Goal: Browse casually: Explore the website without a specific task or goal

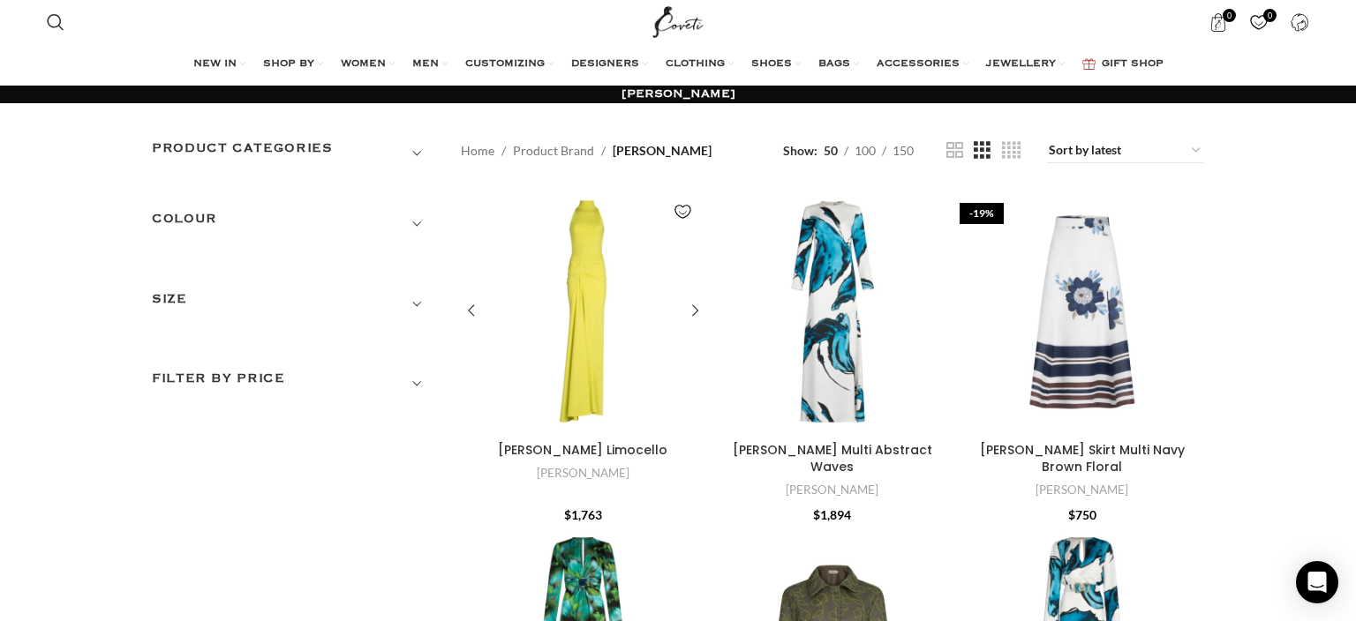
click at [590, 294] on div "Frances Dress Limocello" at bounding box center [613, 312] width 61 height 244
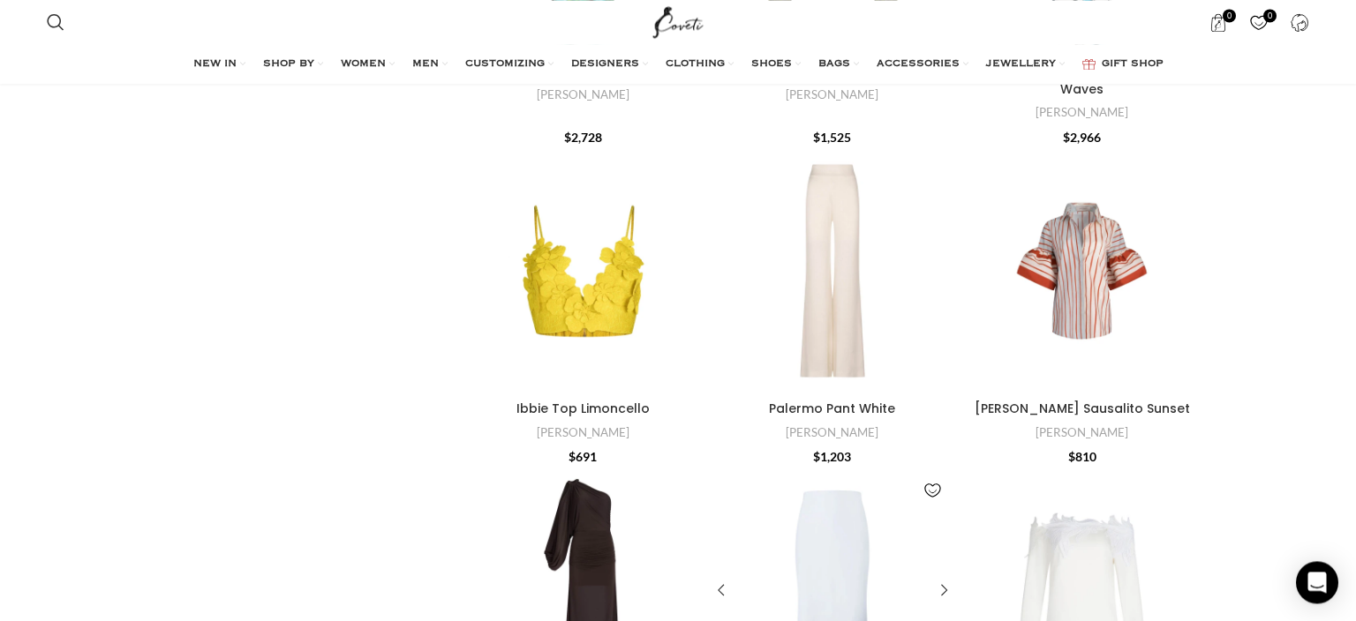
scroll to position [745, 0]
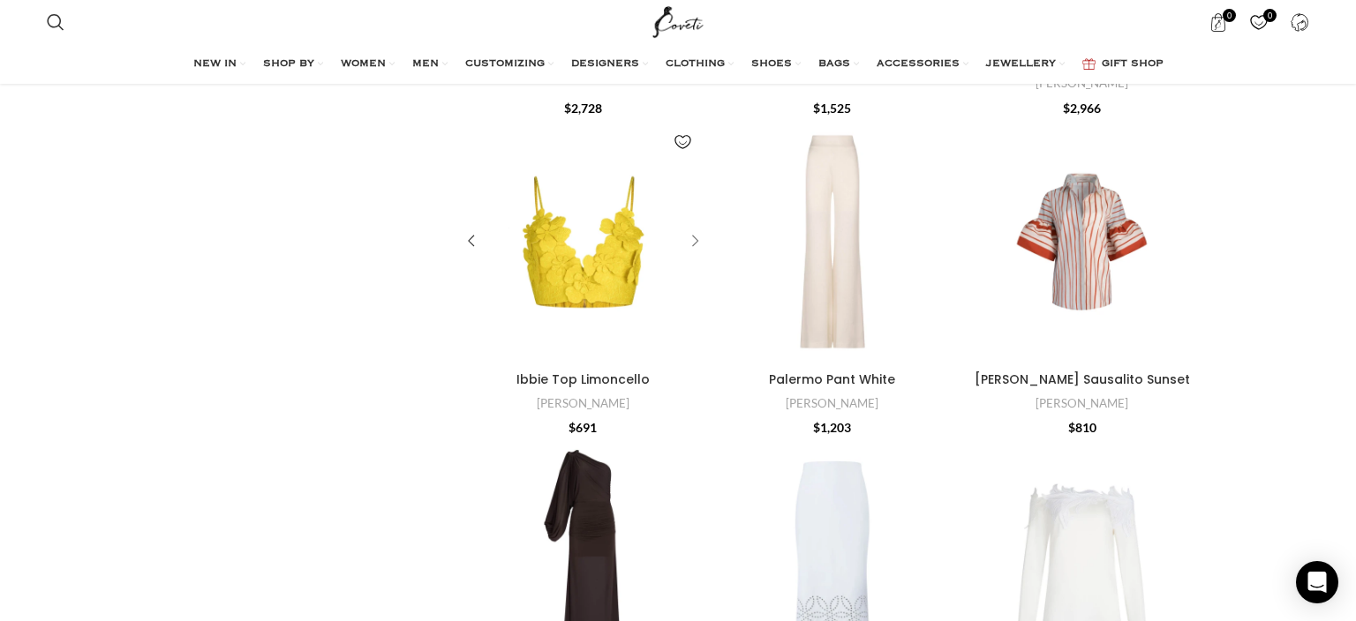
click at [694, 229] on div "Ibbie Top Limoncello" at bounding box center [692, 242] width 26 height 26
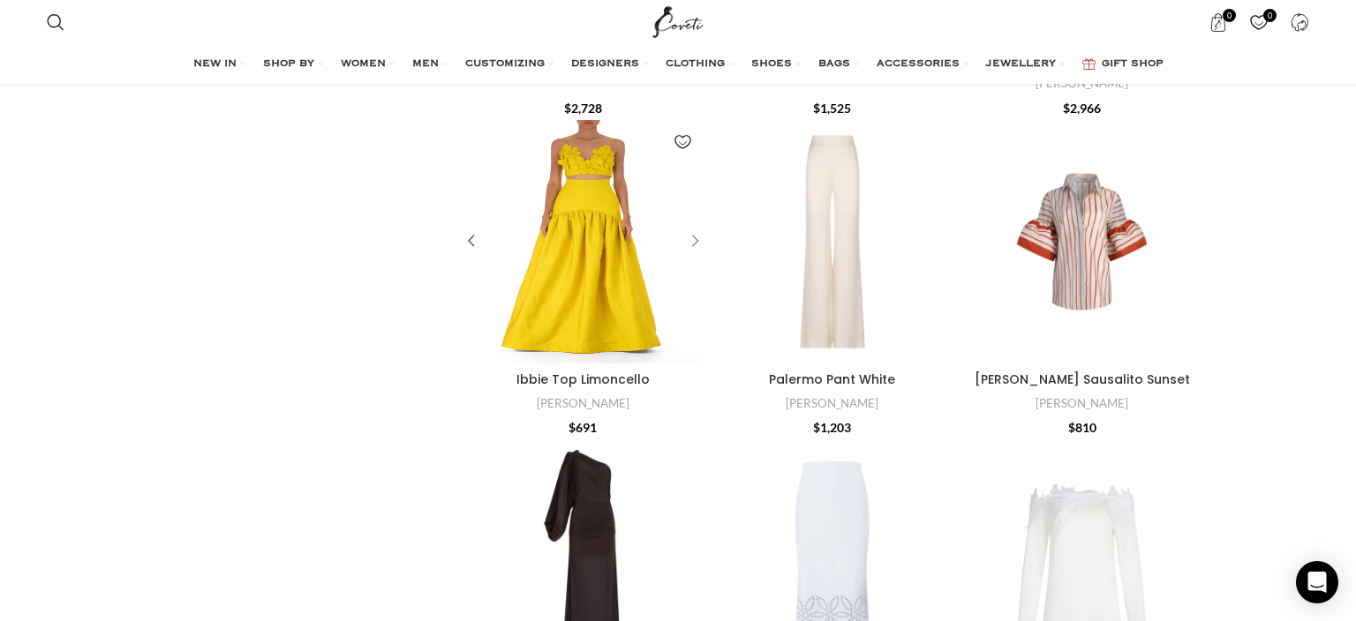
click at [694, 207] on div "Ibbie Top Limoncello" at bounding box center [674, 242] width 61 height 244
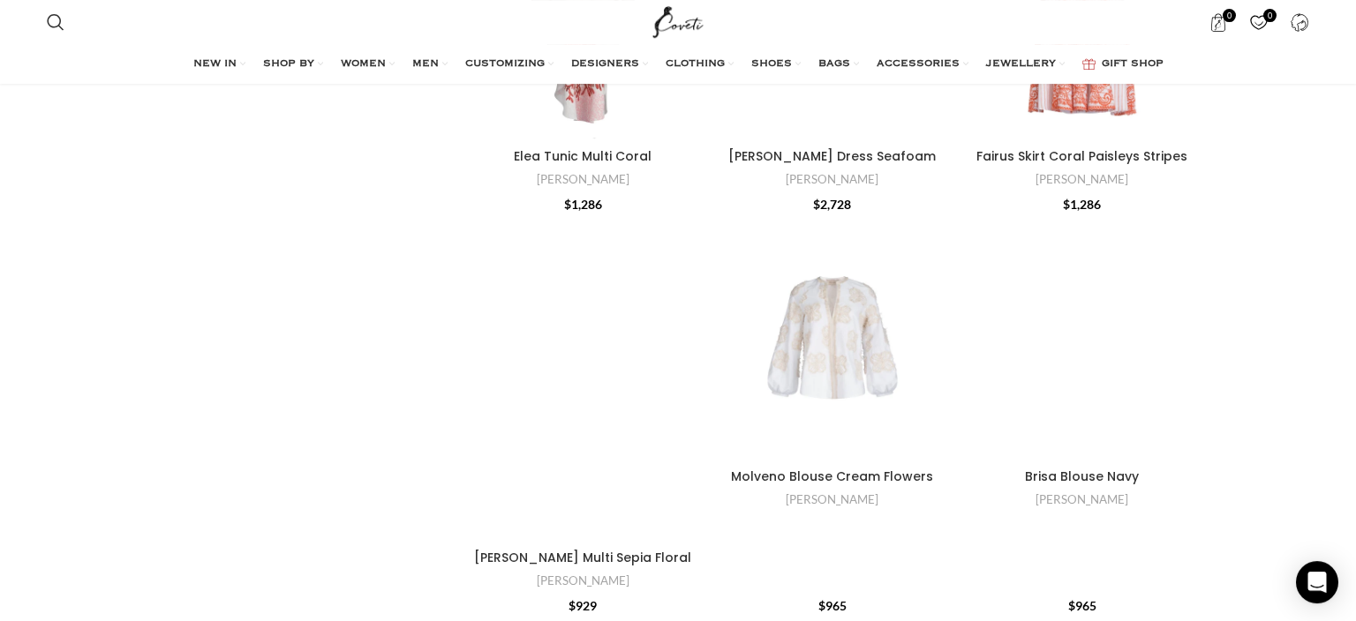
scroll to position [3449, 0]
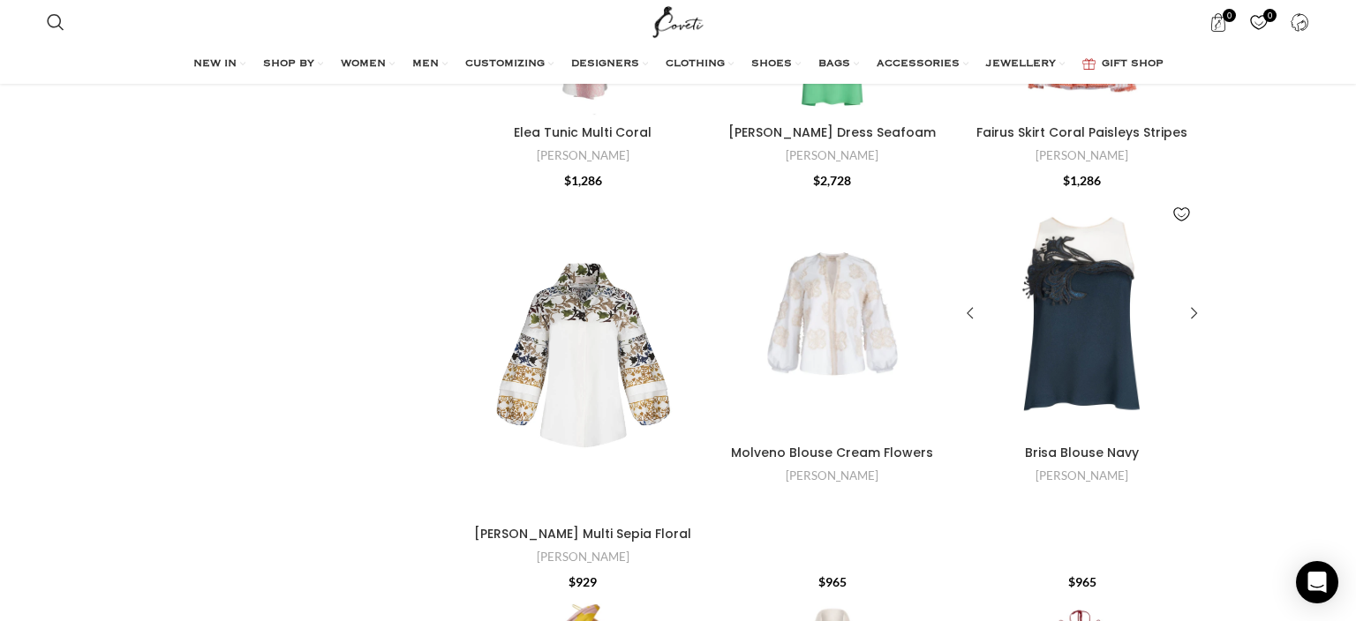
click at [1103, 255] on div "Brisa Blouse Navy" at bounding box center [1112, 314] width 61 height 244
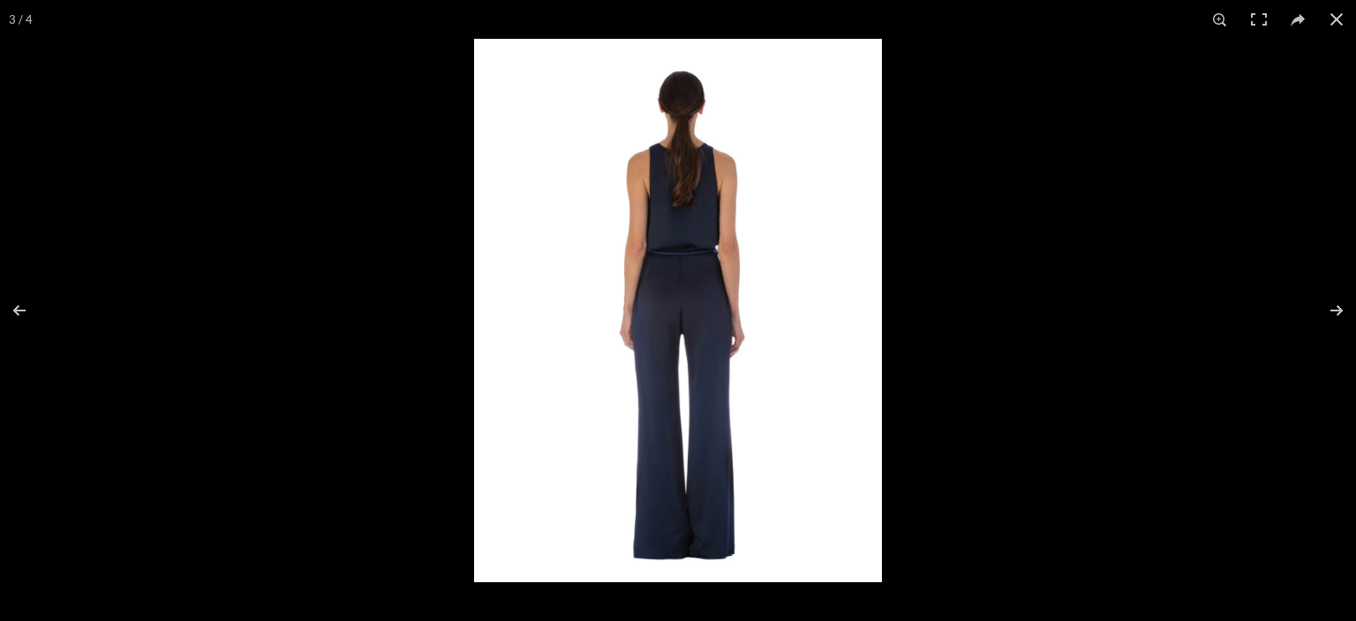
scroll to position [186, 0]
click at [1338, 305] on button at bounding box center [1325, 311] width 62 height 88
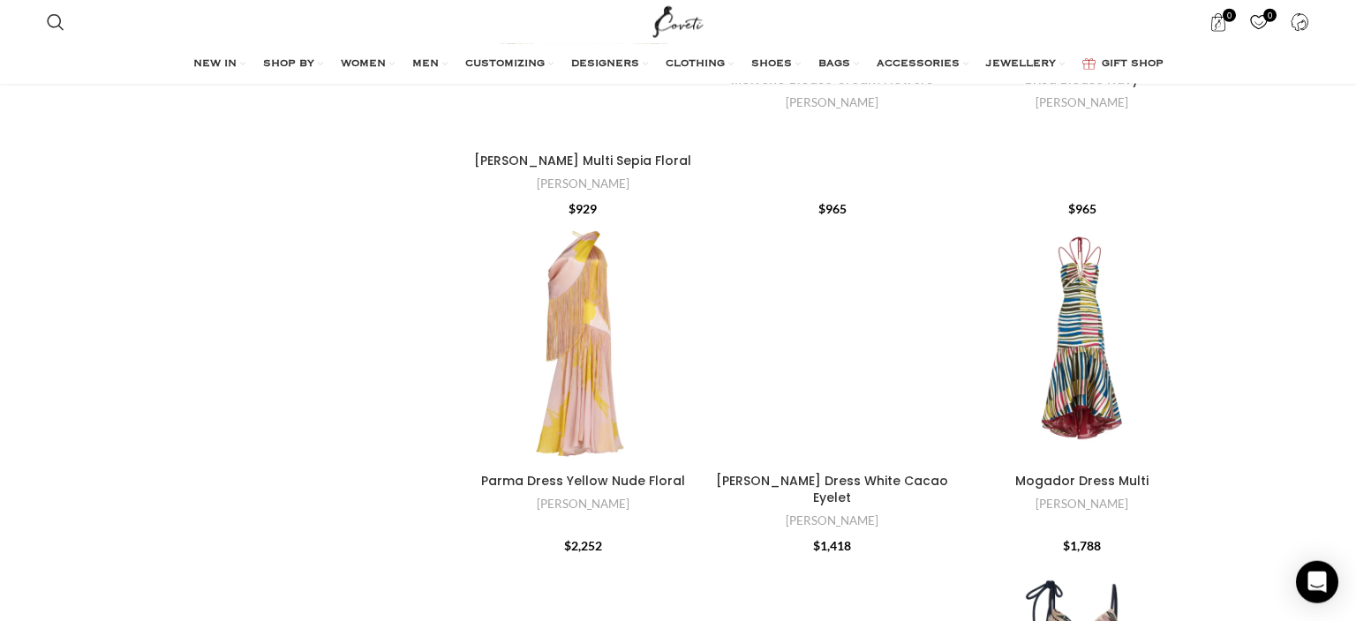
scroll to position [3821, 0]
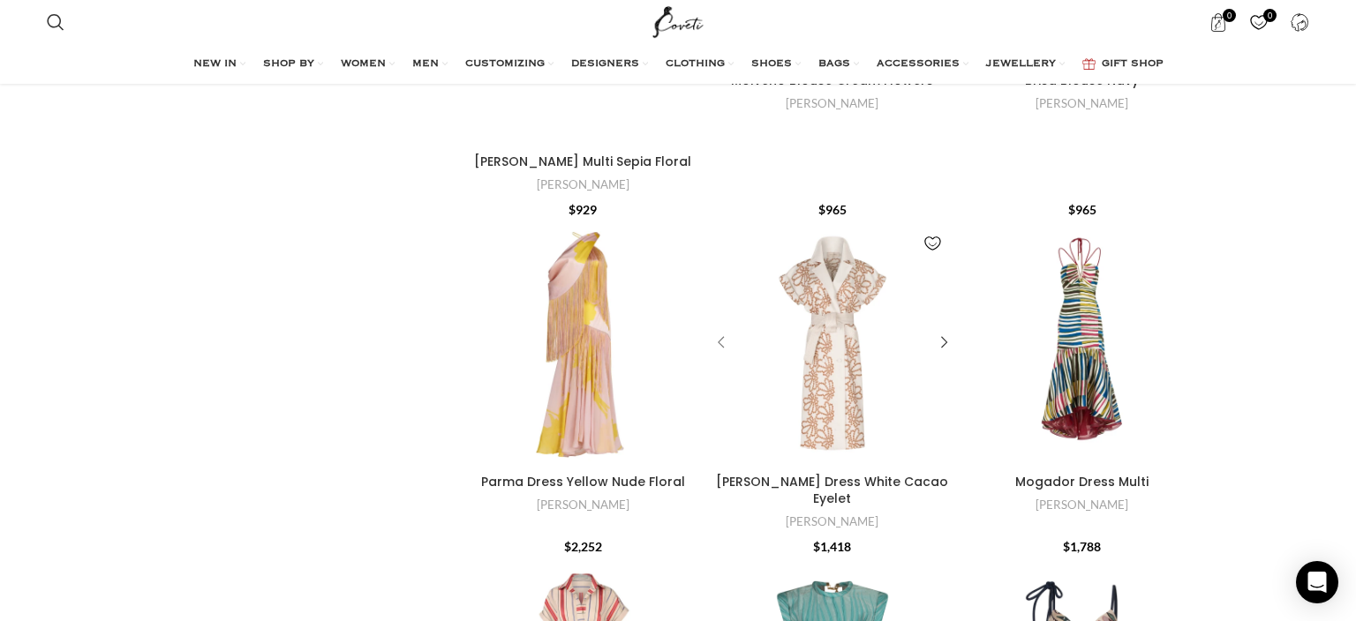
click at [718, 330] on div "Concetta Dress White Cacao Eyelet" at bounding box center [724, 343] width 26 height 26
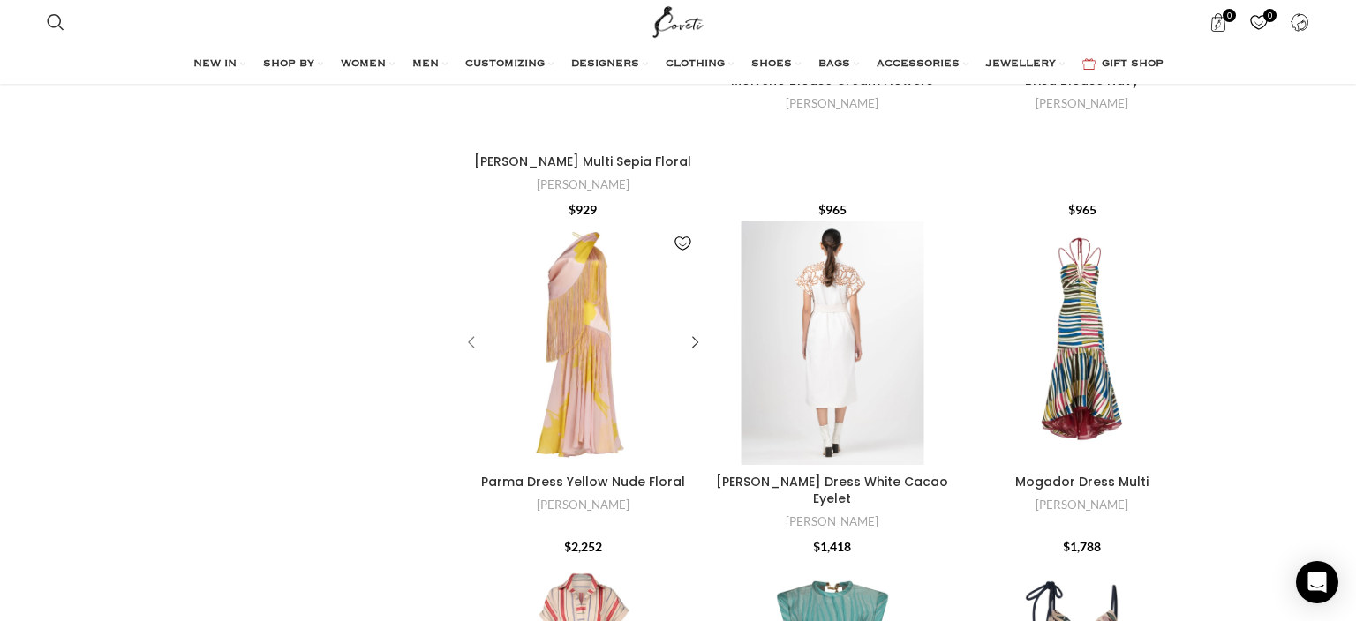
click at [475, 330] on div "Parma Dress Yellow Nude Floral" at bounding box center [474, 343] width 26 height 26
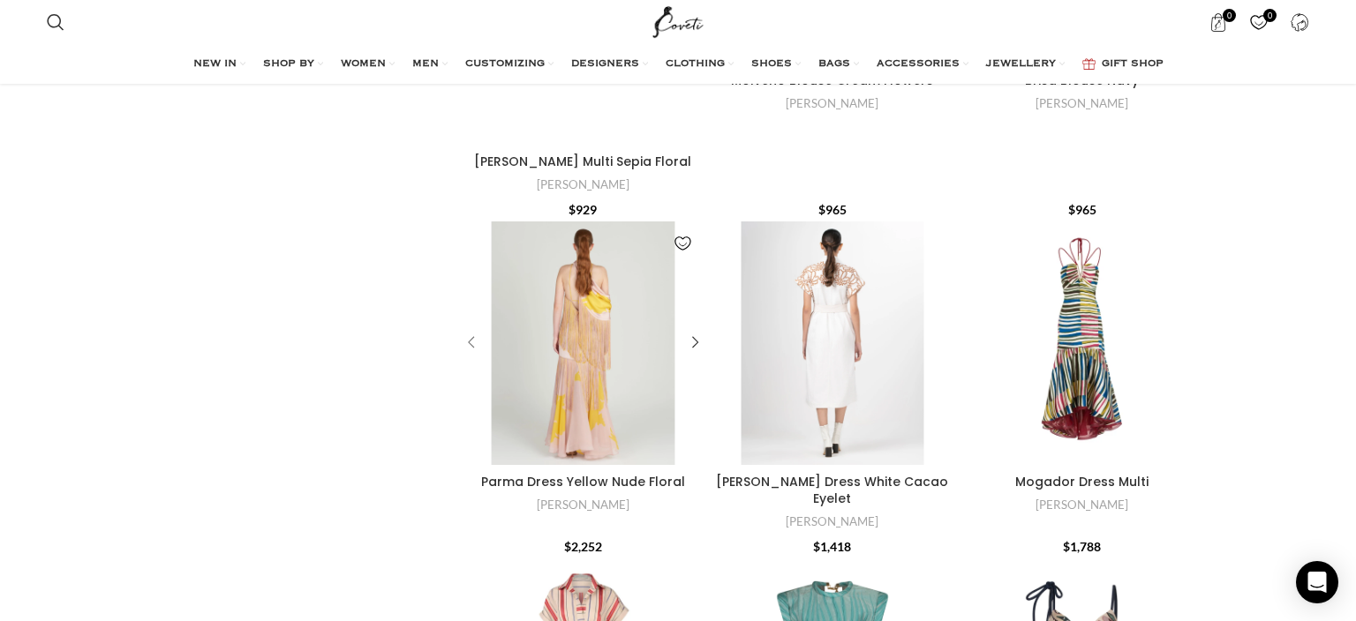
click at [475, 330] on div "Parma Dress Yellow Nude Floral" at bounding box center [474, 343] width 26 height 26
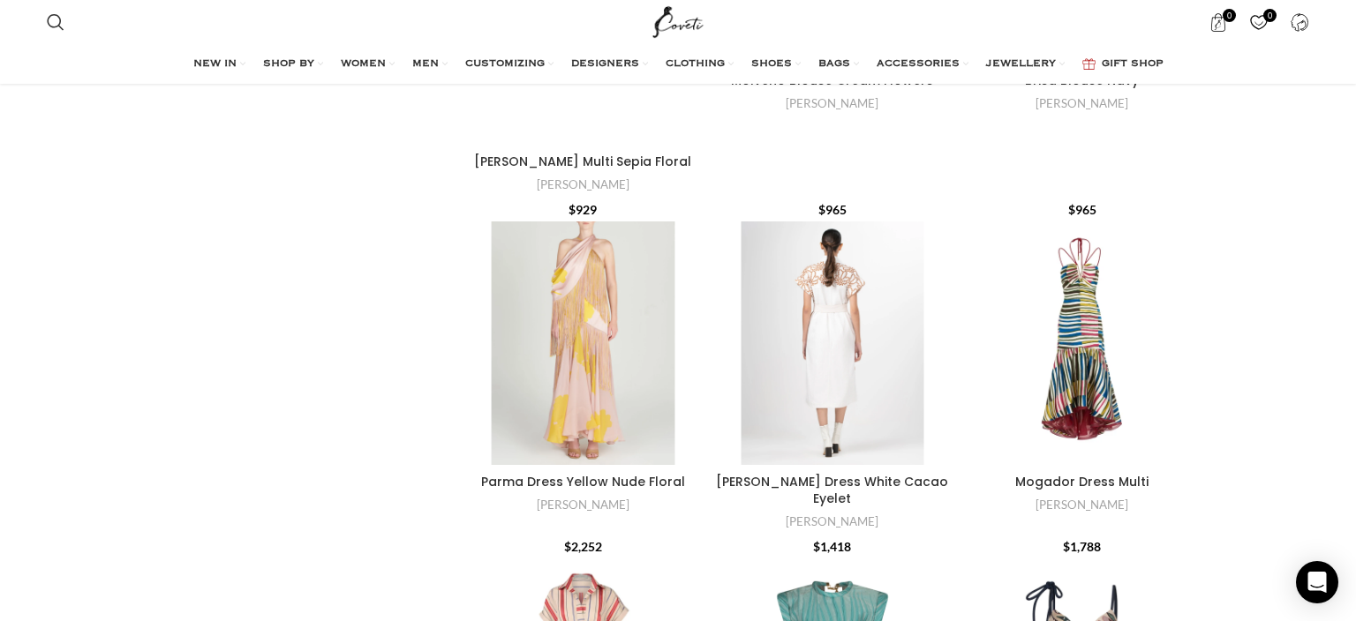
scroll to position [4101, 0]
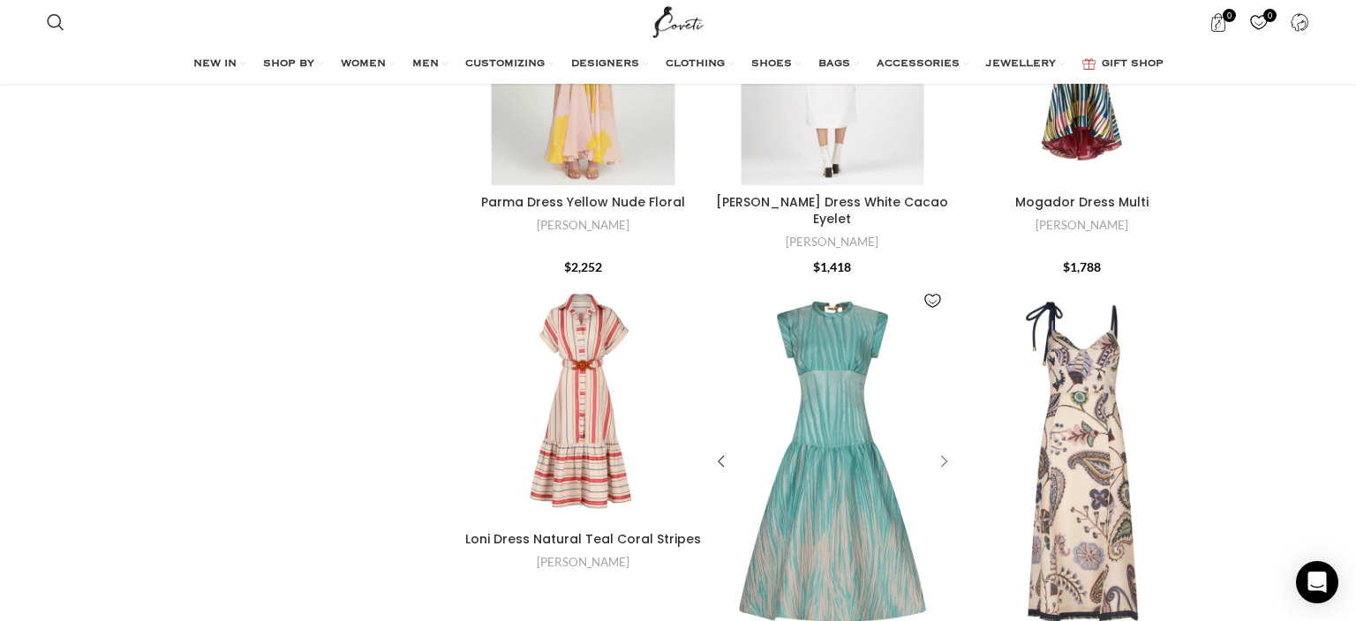
click at [941, 449] on div "Conza Dress Aqua Abstract Ripple" at bounding box center [941, 462] width 26 height 26
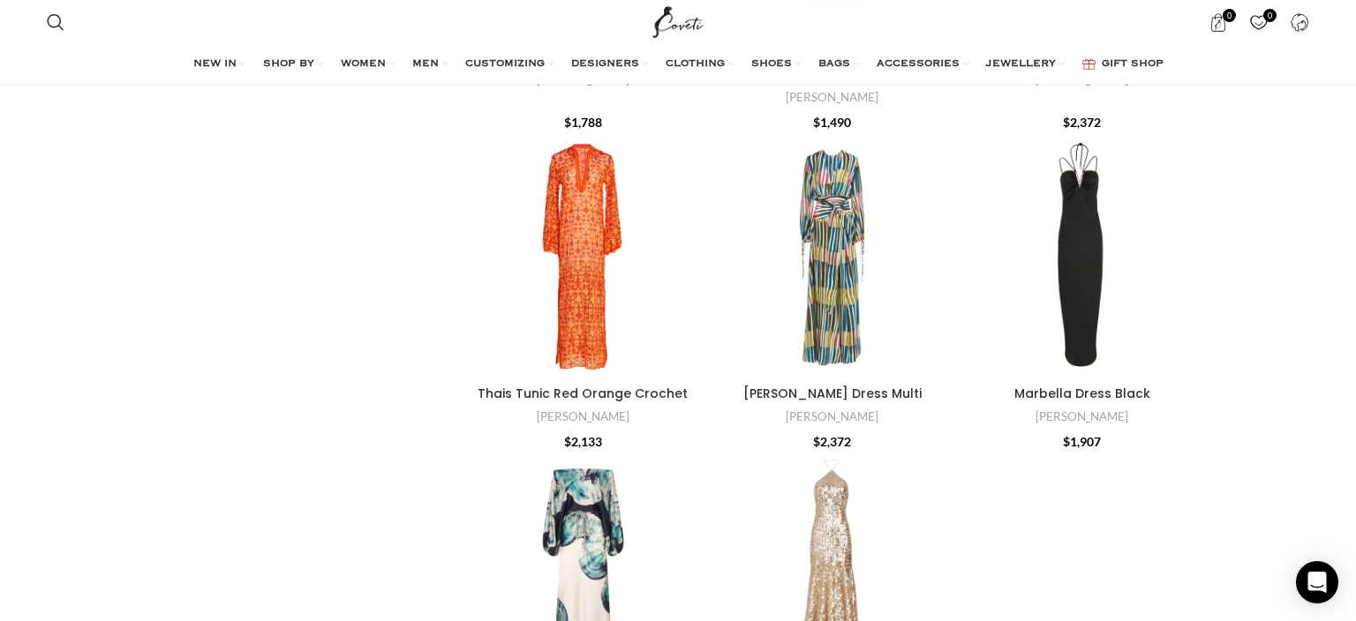
scroll to position [5593, 0]
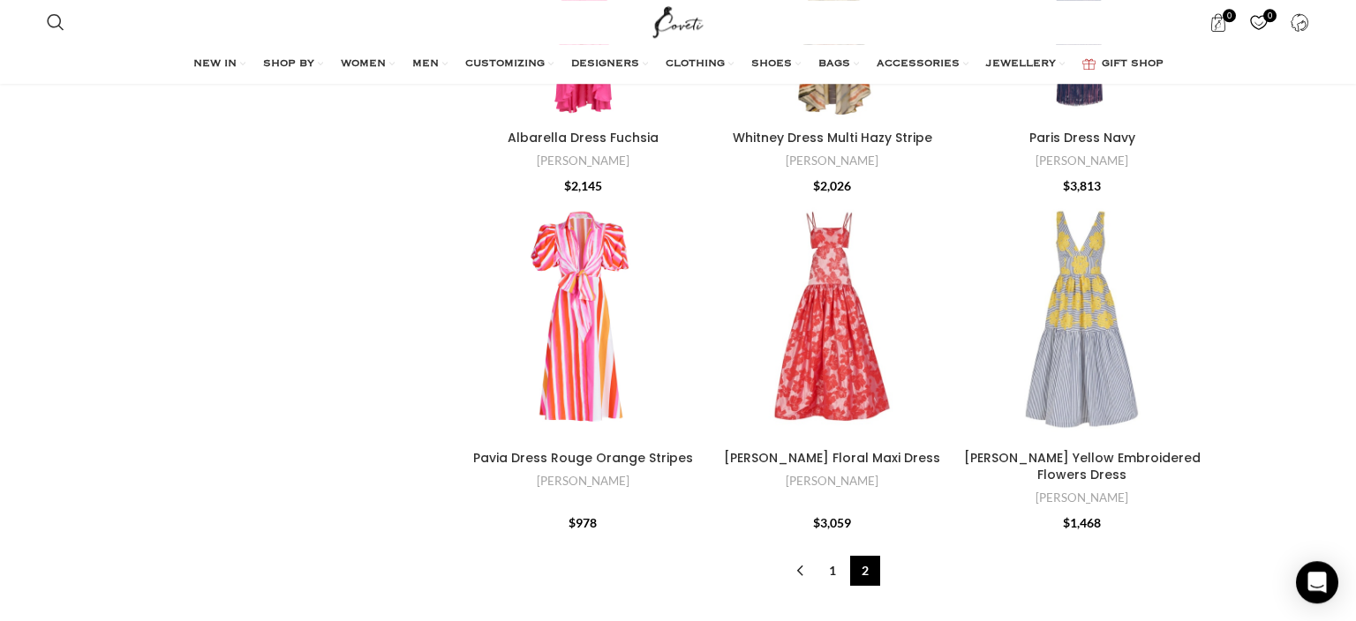
scroll to position [3541, 0]
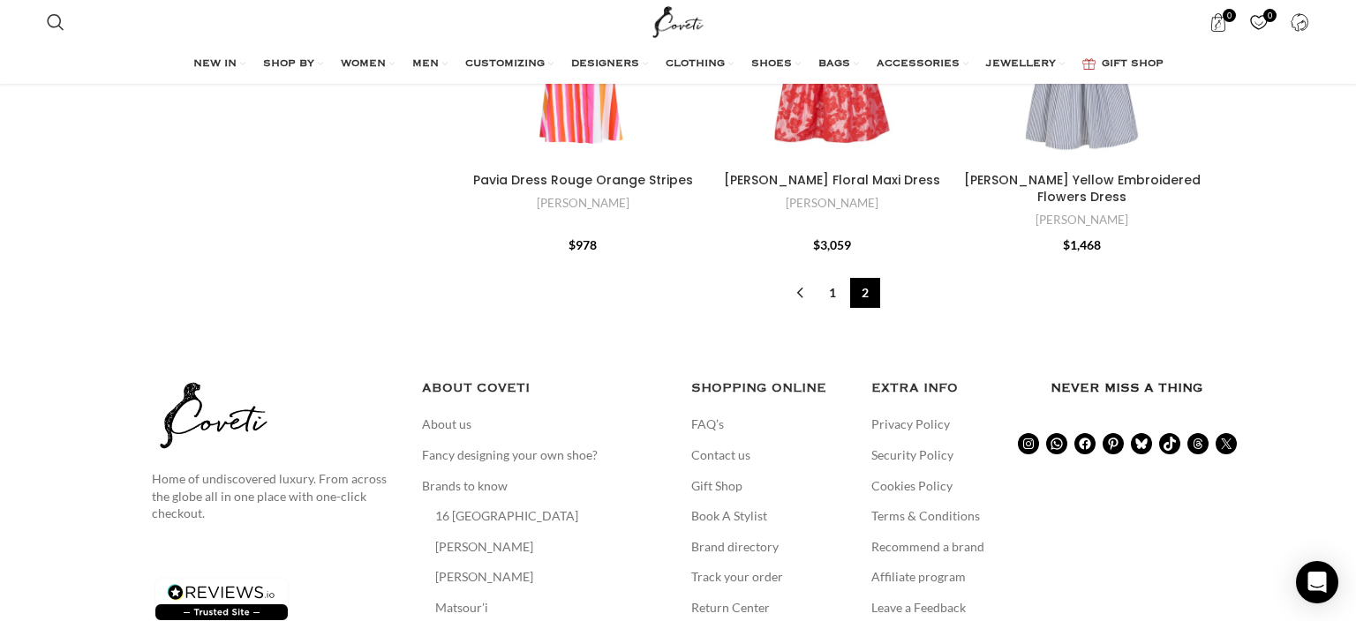
scroll to position [5593, 0]
